Goal: Transaction & Acquisition: Purchase product/service

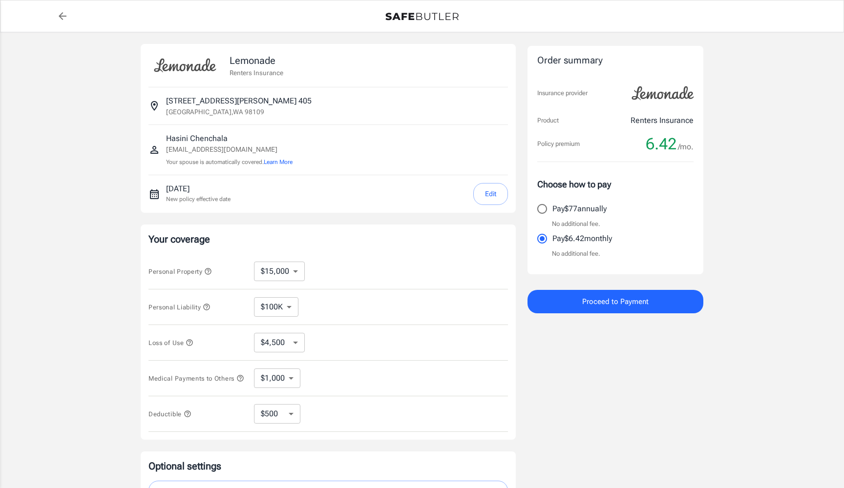
select select "15000"
select select "500"
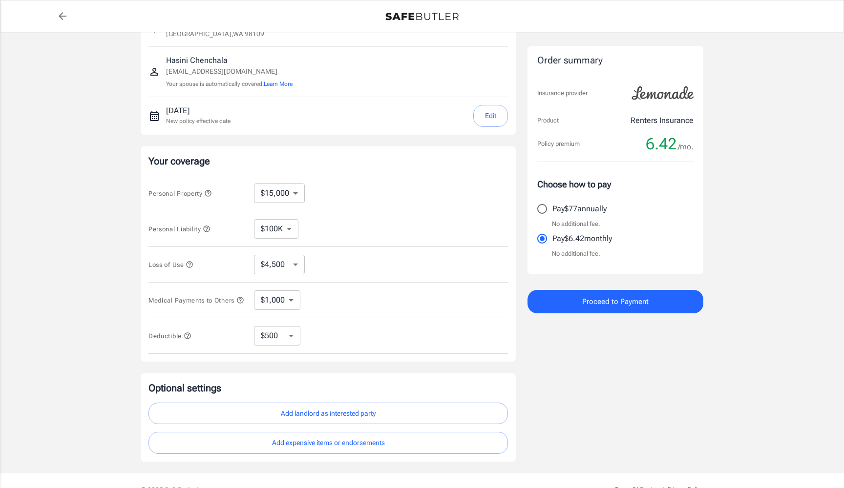
scroll to position [104, 0]
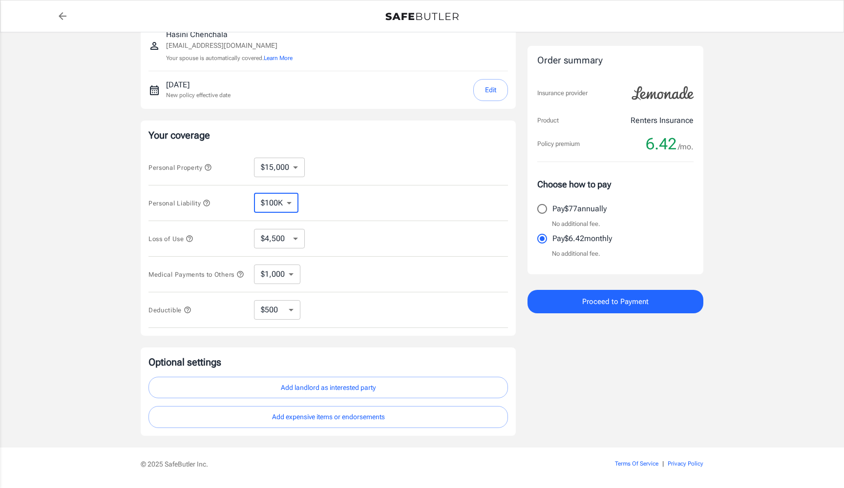
select select "300000"
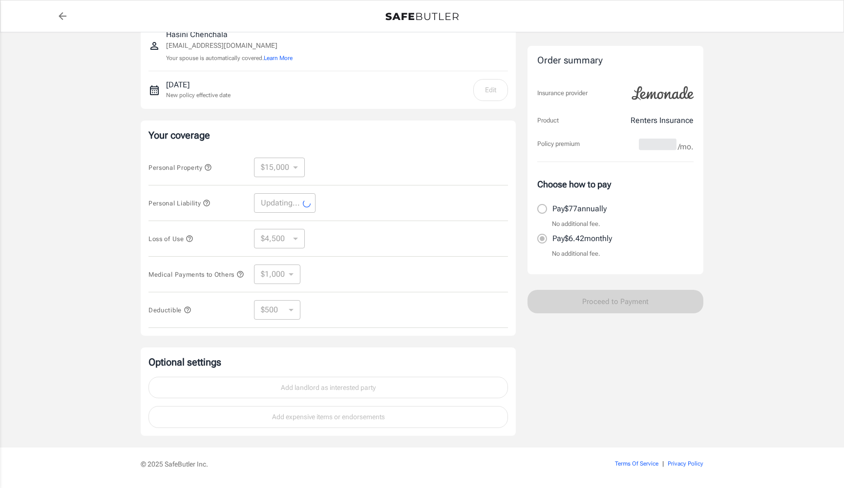
select select "300000"
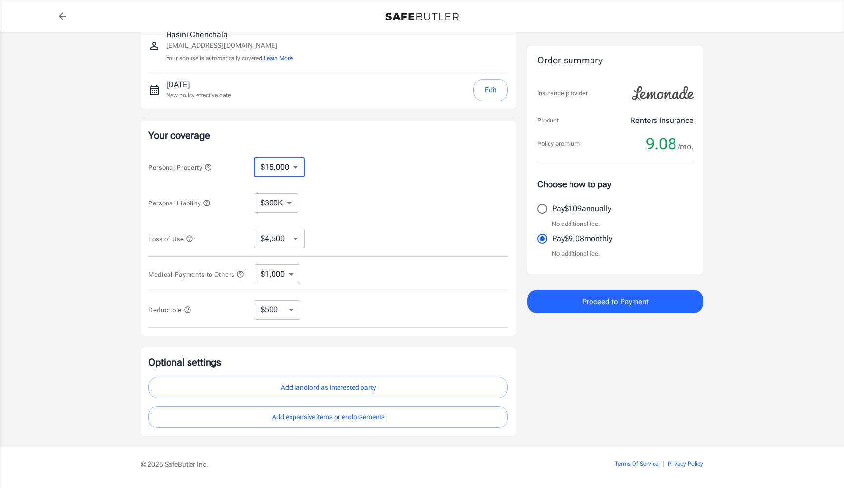
select select "10000"
select select "3000"
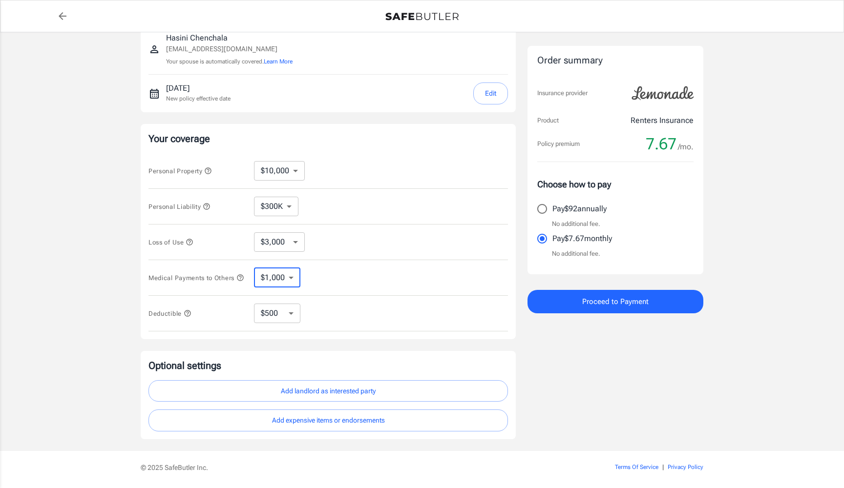
scroll to position [86, 0]
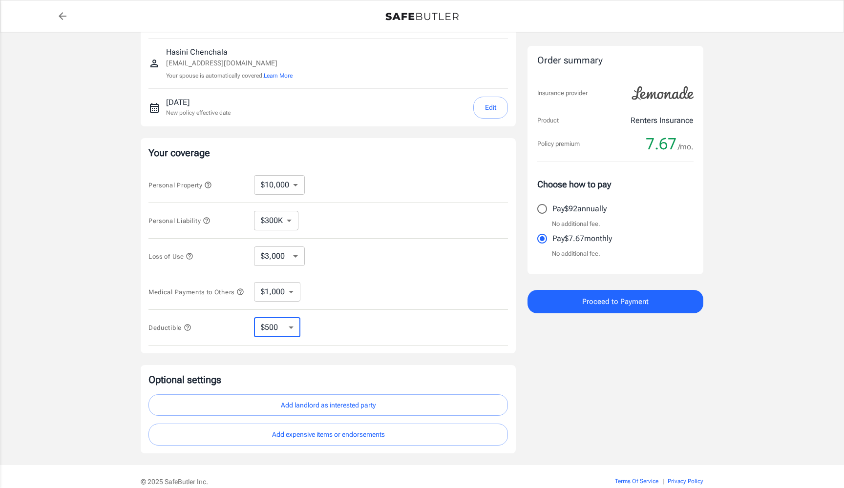
select select "250"
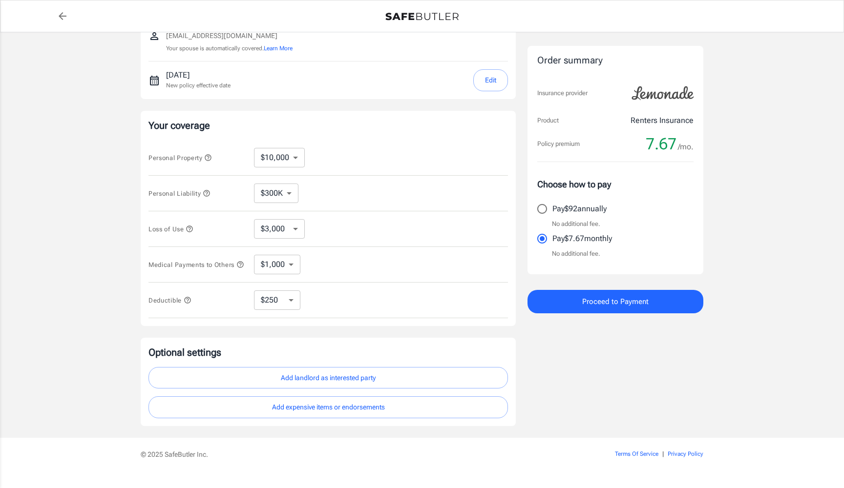
scroll to position [125, 0]
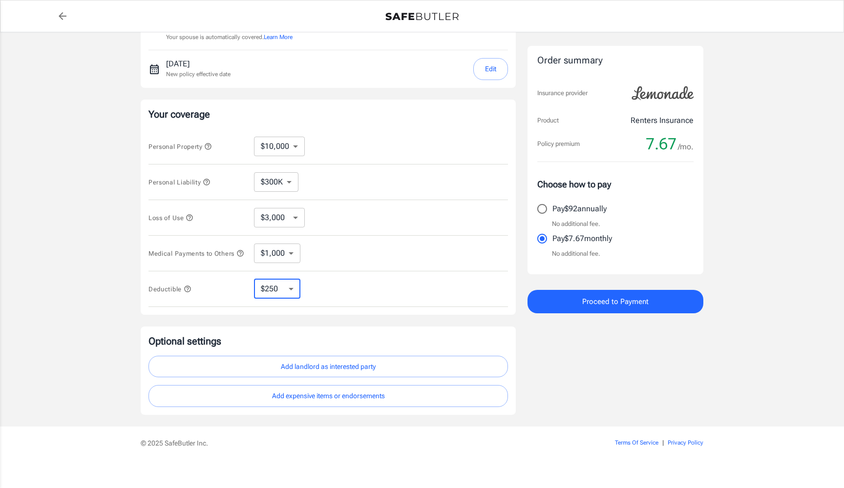
select select "1000"
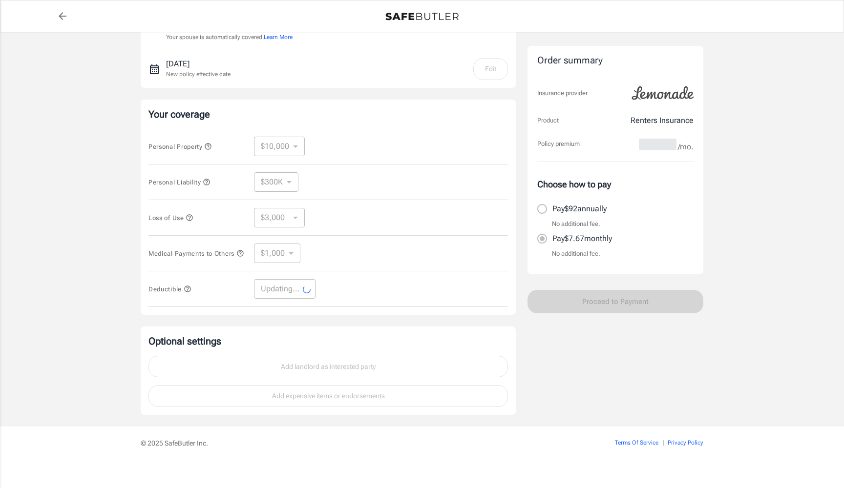
select select "1000"
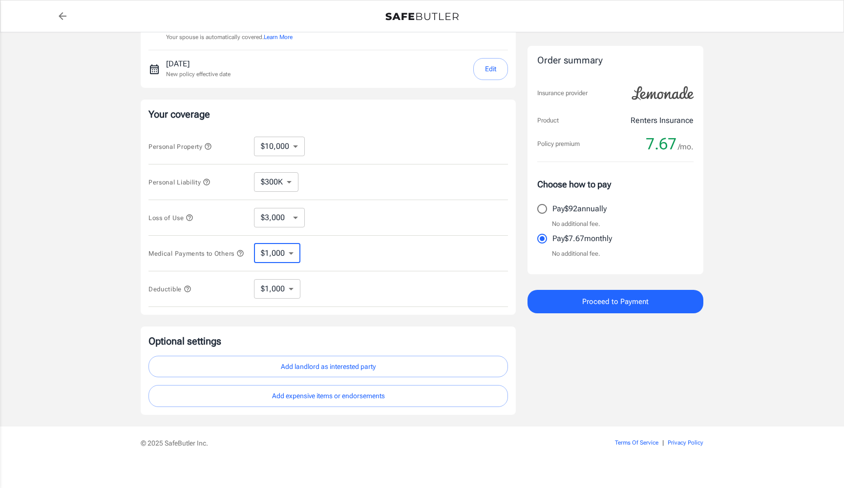
select select "3000"
select select "2000"
select select "1000"
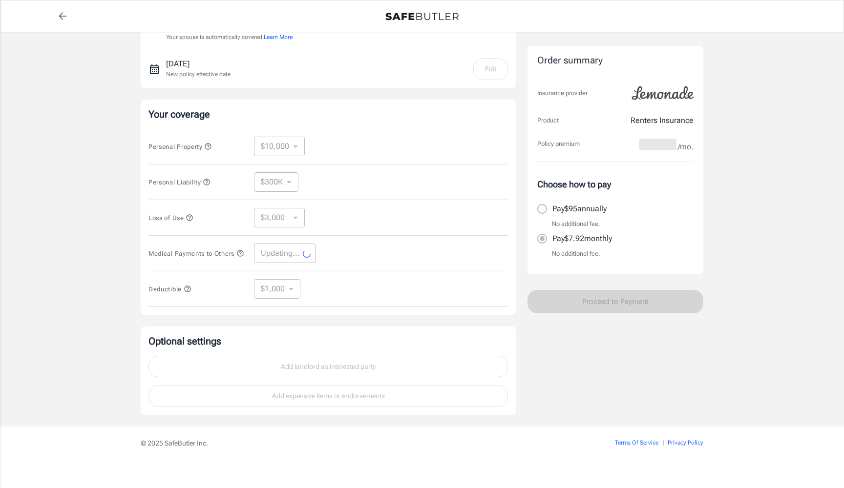
select select "1000"
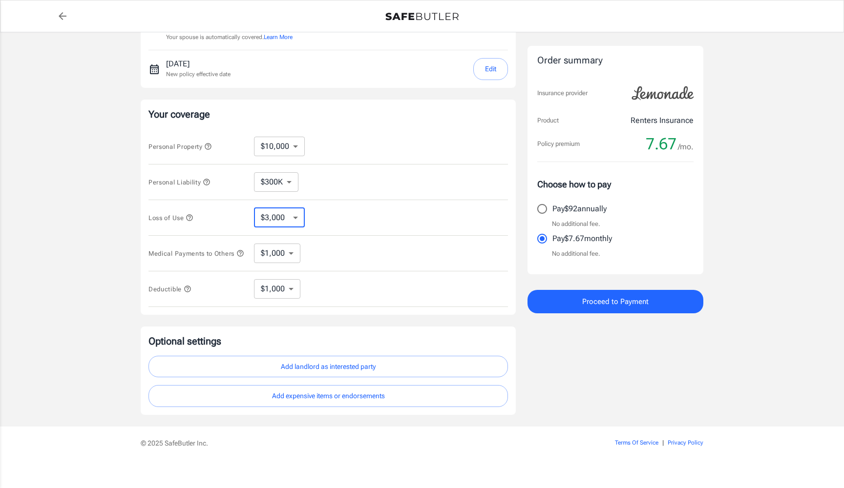
select select "6000"
select select "3000"
select select "500"
select select "250"
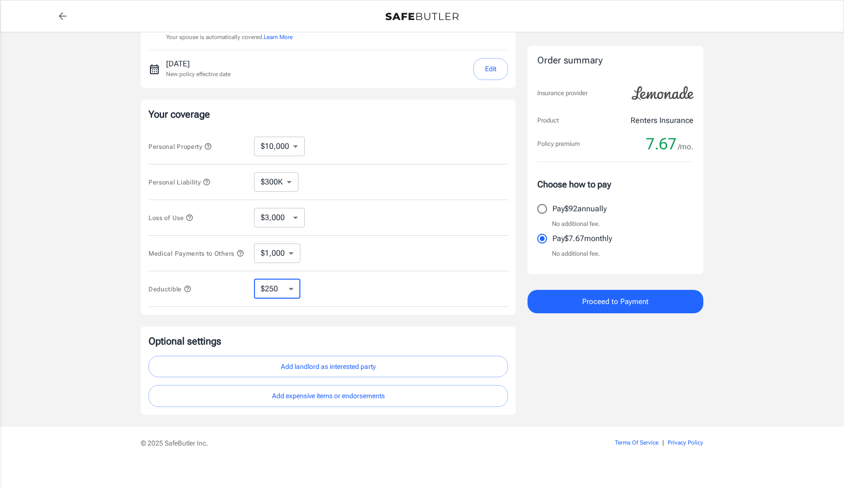
select select "500"
select select "1000"
select select "250"
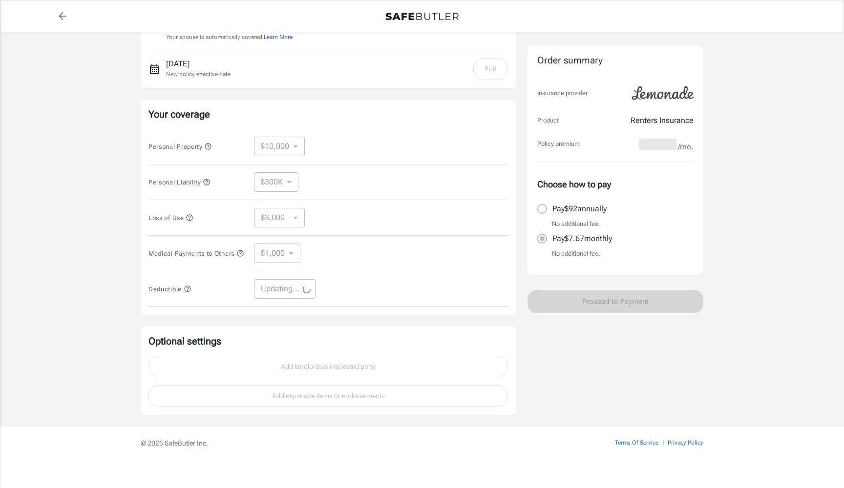
select select "250"
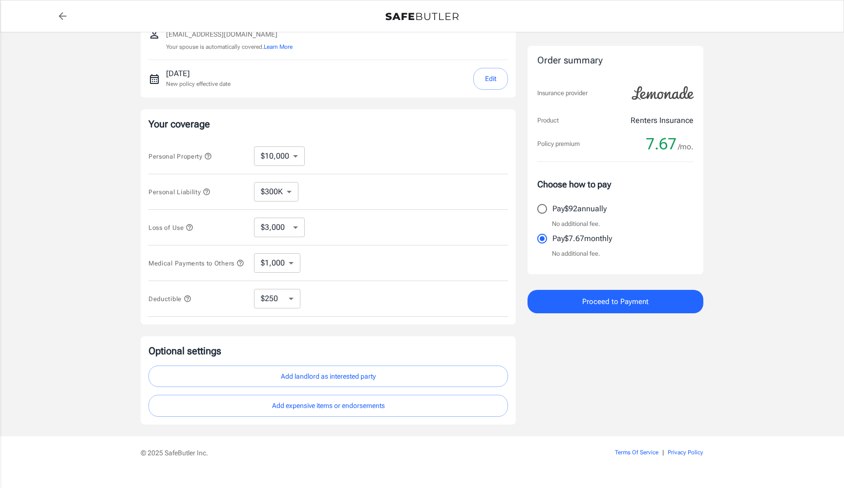
scroll to position [114, 0]
click at [588, 207] on p "Pay $92 annually" at bounding box center [579, 209] width 54 height 12
click at [552, 207] on input "Pay $92 annually" at bounding box center [542, 209] width 21 height 21
radio input "true"
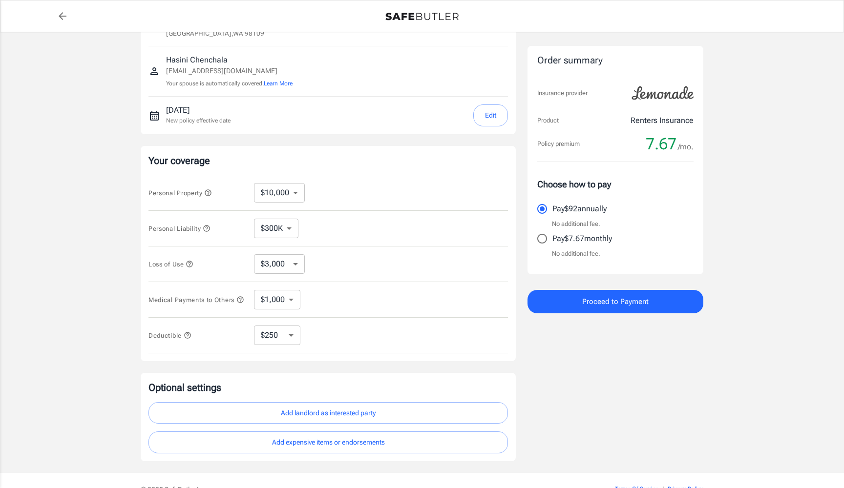
scroll to position [77, 0]
click at [487, 110] on button "Edit" at bounding box center [490, 117] width 35 height 22
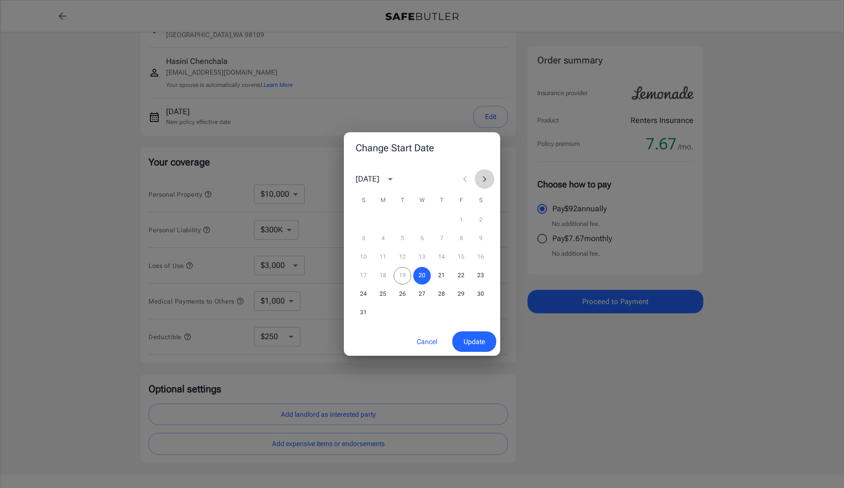
click at [482, 171] on button "Next month" at bounding box center [485, 179] width 20 height 20
click at [386, 220] on button "1" at bounding box center [383, 220] width 18 height 18
click at [476, 344] on span "Update" at bounding box center [473, 342] width 21 height 12
